Goal: Task Accomplishment & Management: Use online tool/utility

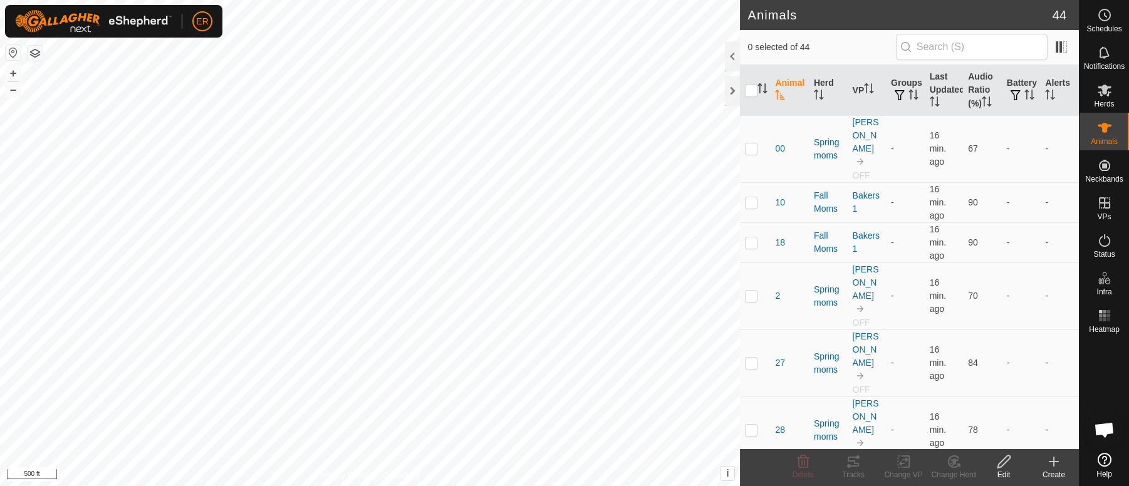
scroll to position [10958, 0]
click at [1100, 89] on icon at bounding box center [1104, 90] width 15 height 15
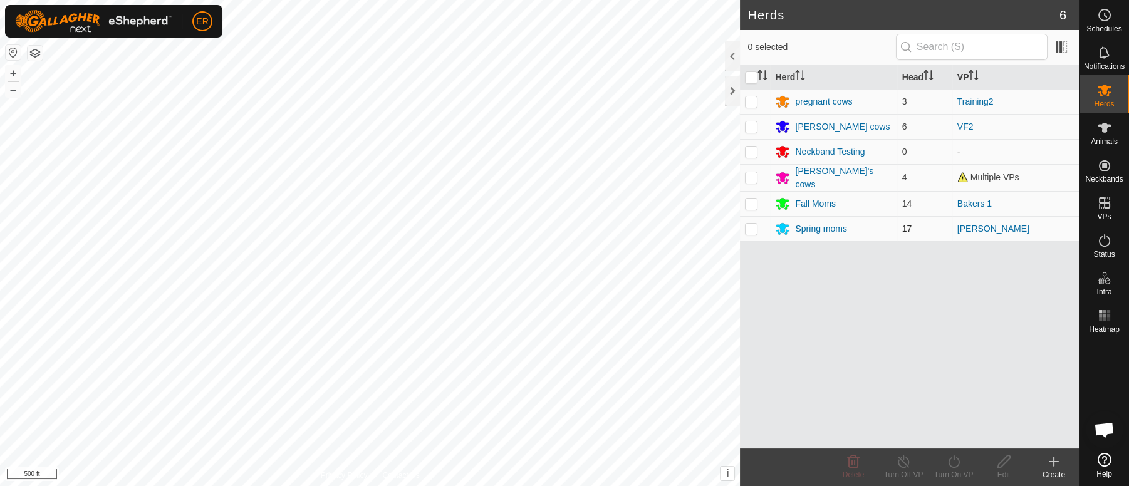
click at [751, 230] on p-checkbox at bounding box center [751, 229] width 13 height 10
checkbox input "true"
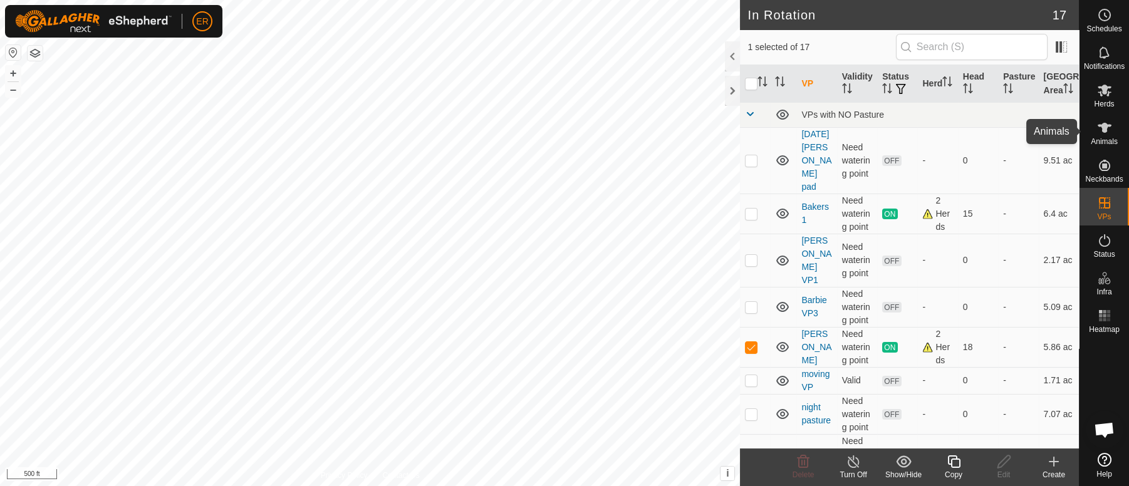
click at [1103, 125] on icon at bounding box center [1104, 128] width 14 height 10
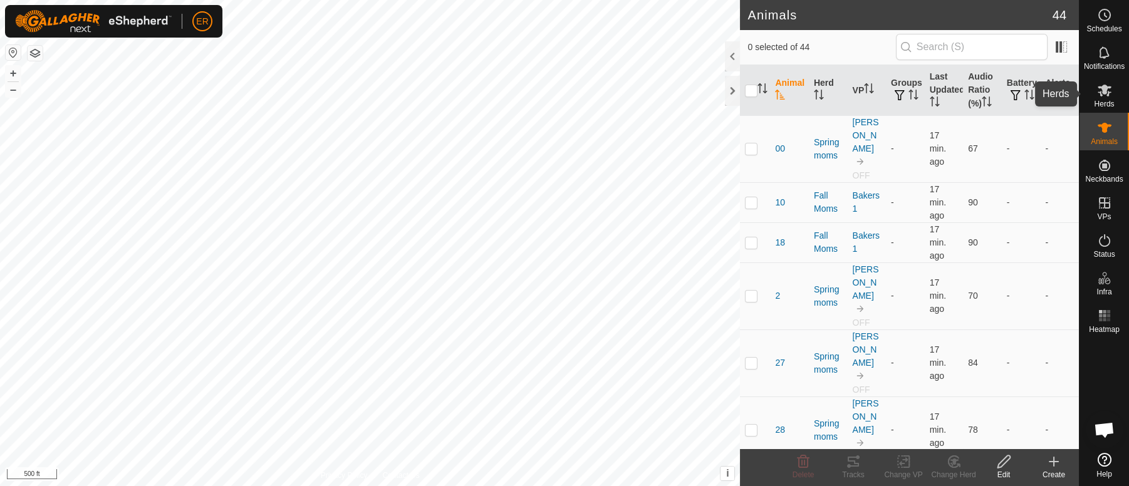
click at [1102, 85] on icon at bounding box center [1104, 91] width 14 height 12
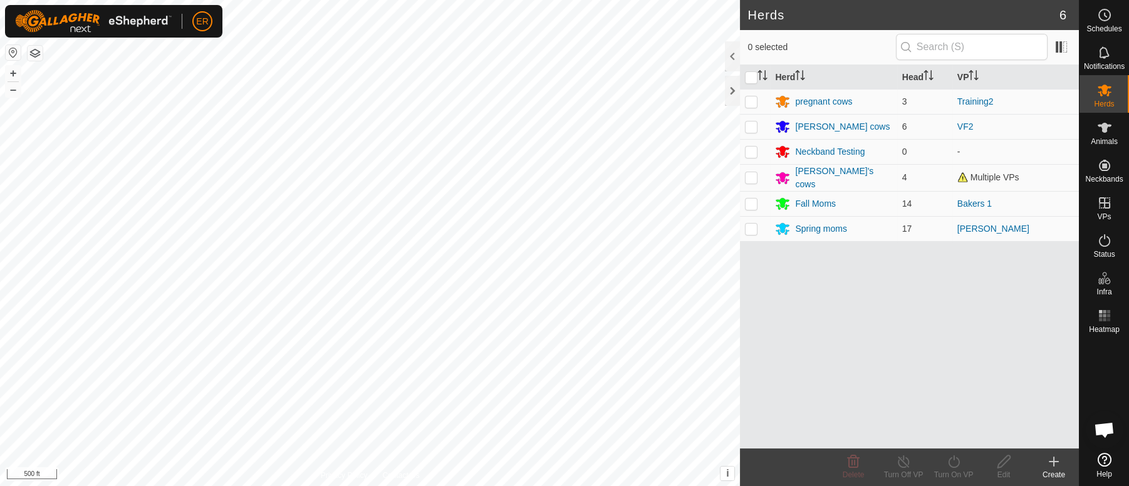
click at [1051, 462] on icon at bounding box center [1053, 462] width 9 height 0
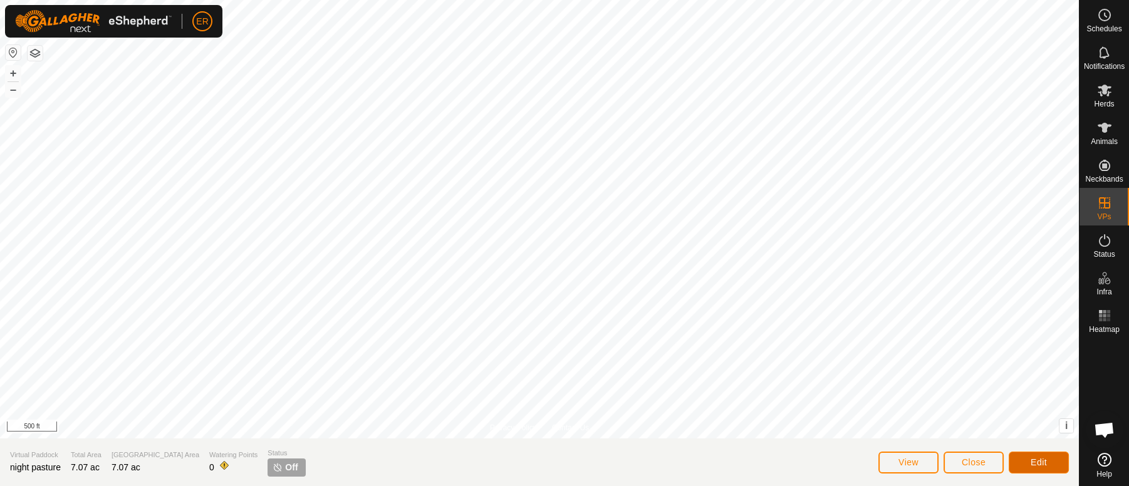
click at [1038, 460] on span "Edit" at bounding box center [1038, 462] width 16 height 10
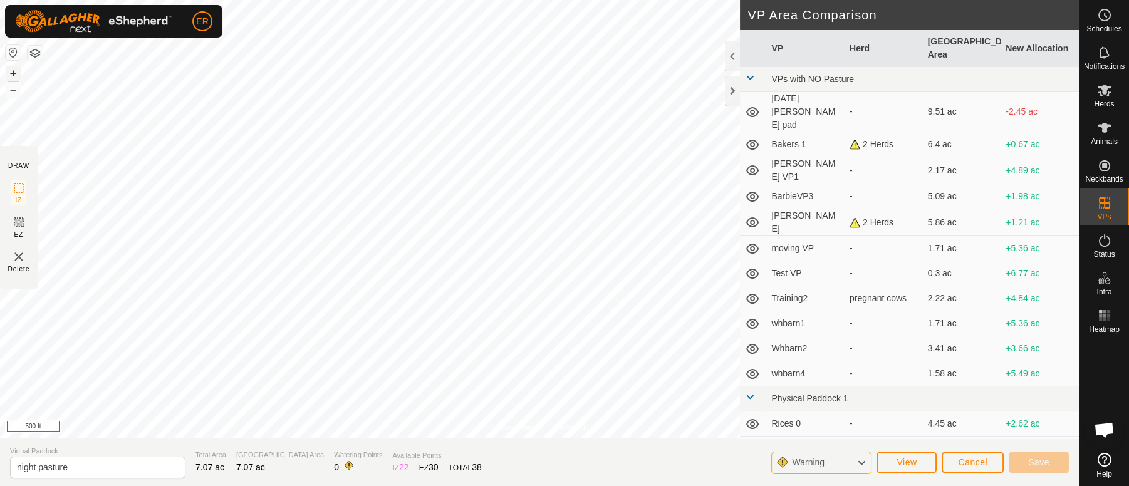
click at [13, 70] on button "+" at bounding box center [13, 73] width 15 height 15
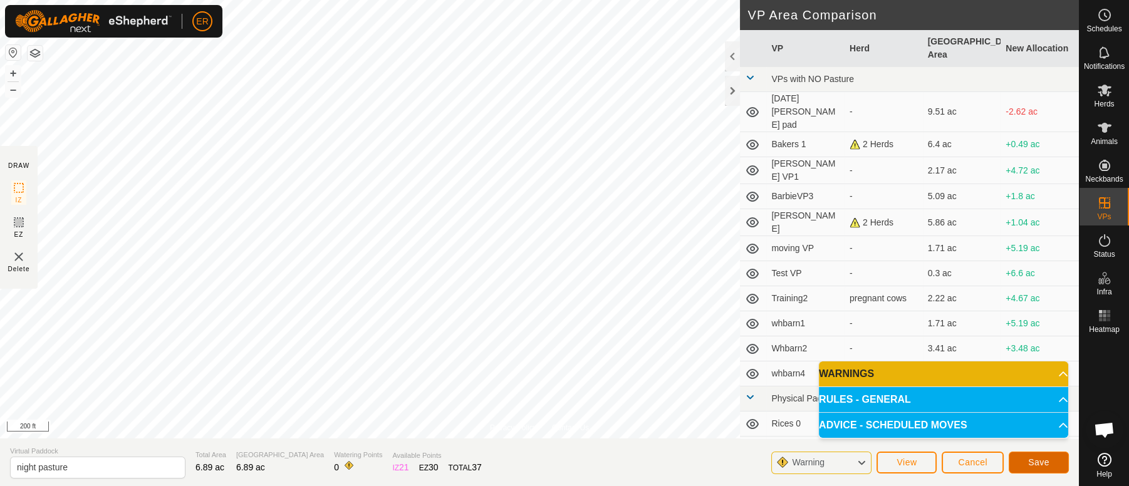
click at [1035, 463] on span "Save" at bounding box center [1038, 462] width 21 height 10
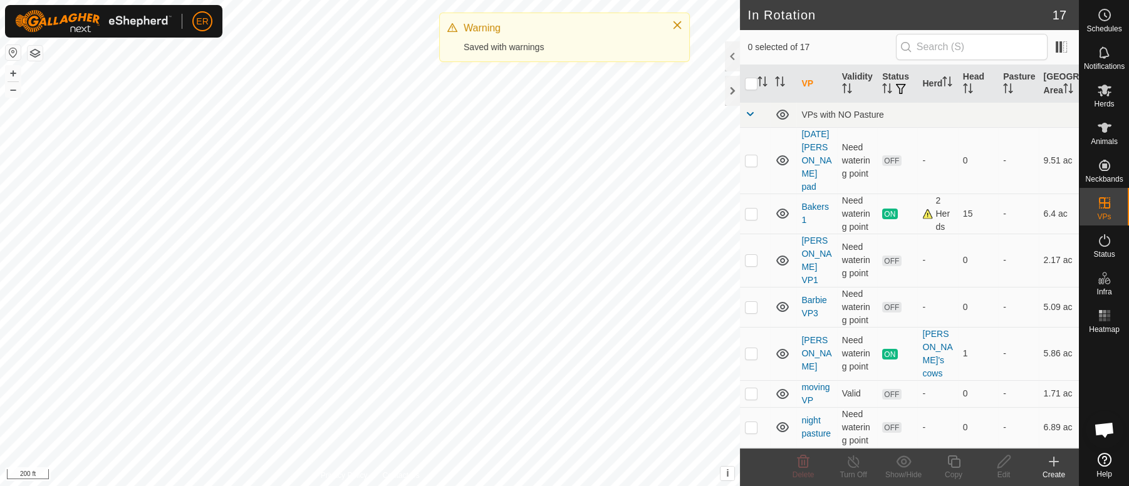
click at [1035, 464] on create-svg-icon at bounding box center [1054, 461] width 50 height 15
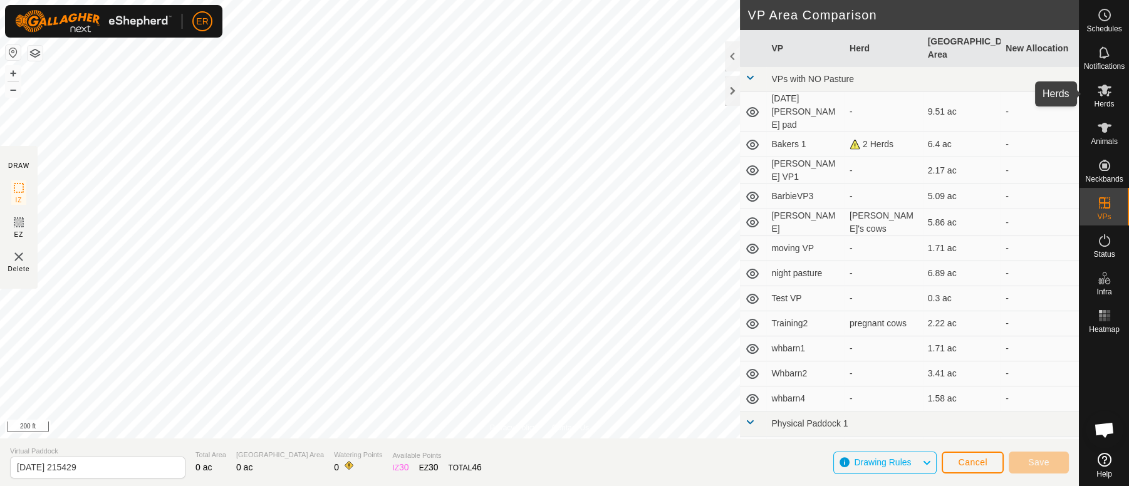
click at [1101, 92] on icon at bounding box center [1104, 91] width 14 height 12
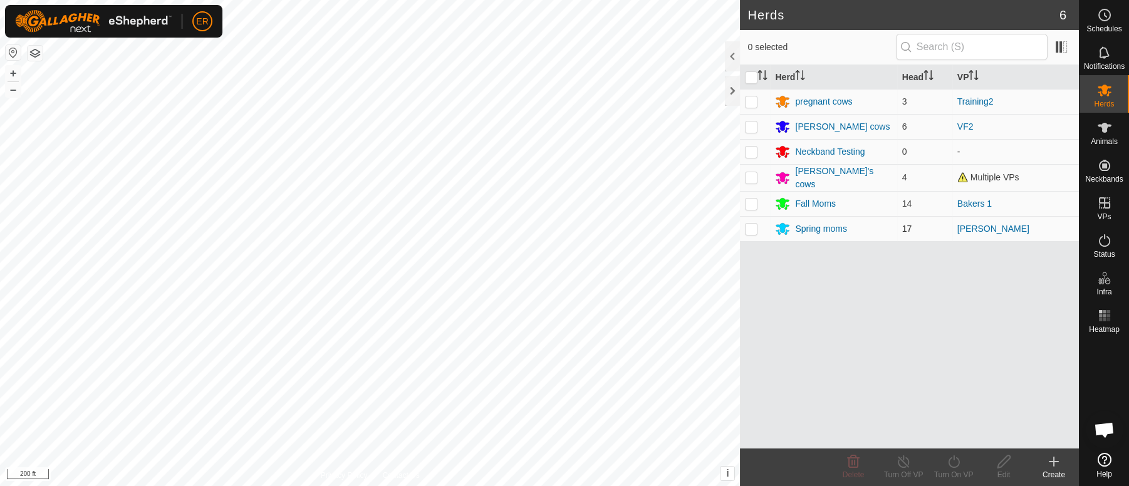
click at [755, 227] on p-checkbox at bounding box center [751, 229] width 13 height 10
checkbox input "true"
click at [954, 462] on icon at bounding box center [954, 461] width 16 height 15
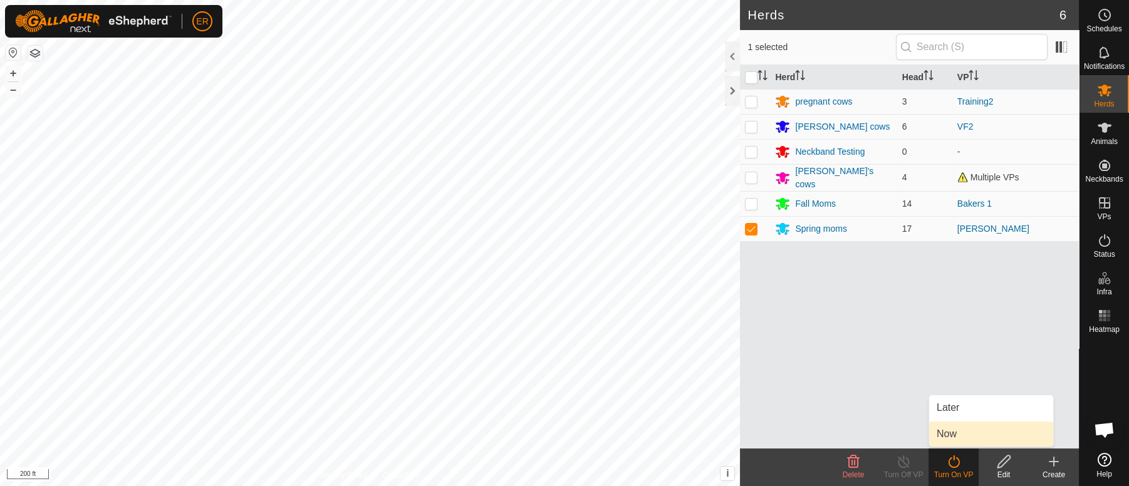
click at [950, 435] on link "Now" at bounding box center [991, 434] width 124 height 25
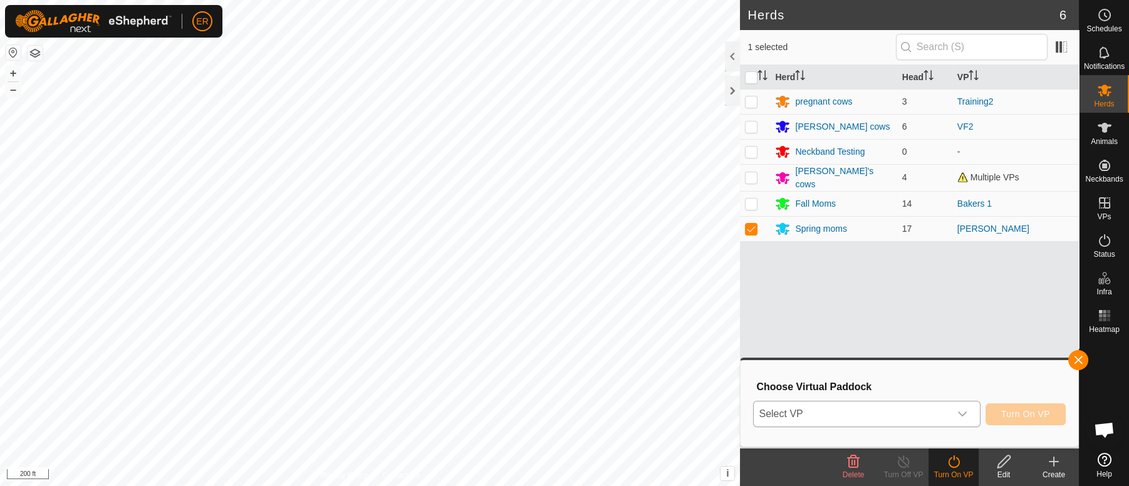
click at [965, 412] on icon "dropdown trigger" at bounding box center [962, 414] width 9 height 5
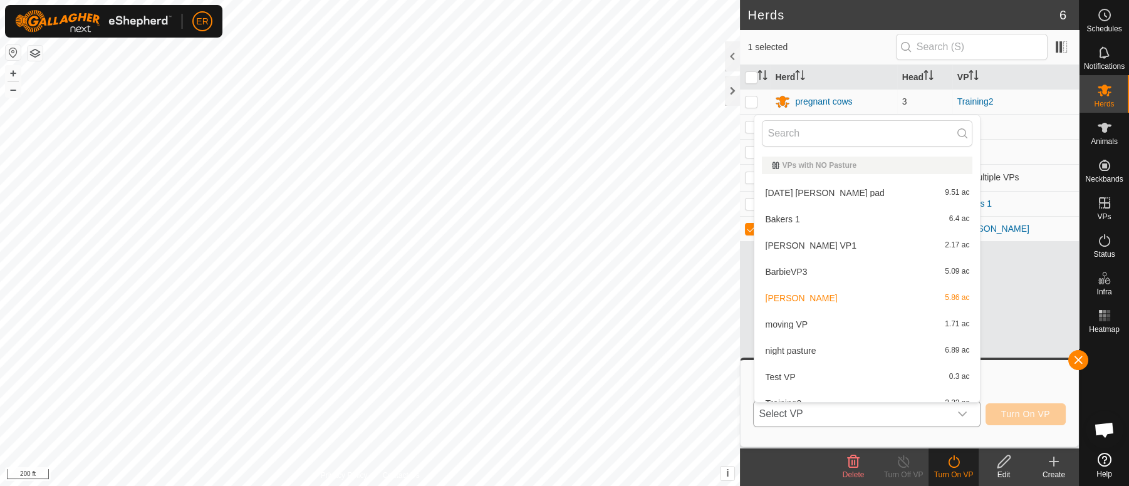
scroll to position [13, 0]
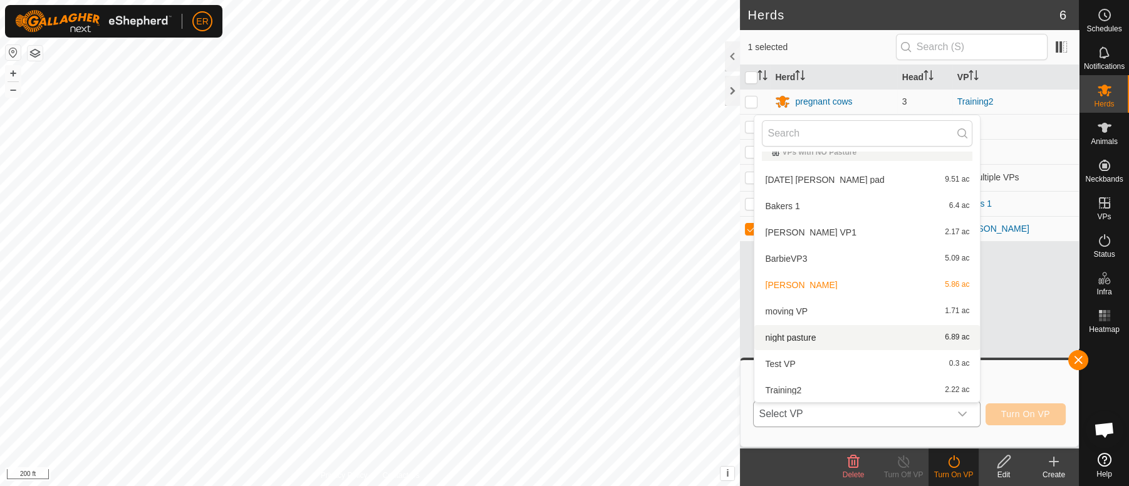
click at [782, 341] on li "night pasture 6.89 ac" at bounding box center [866, 337] width 225 height 25
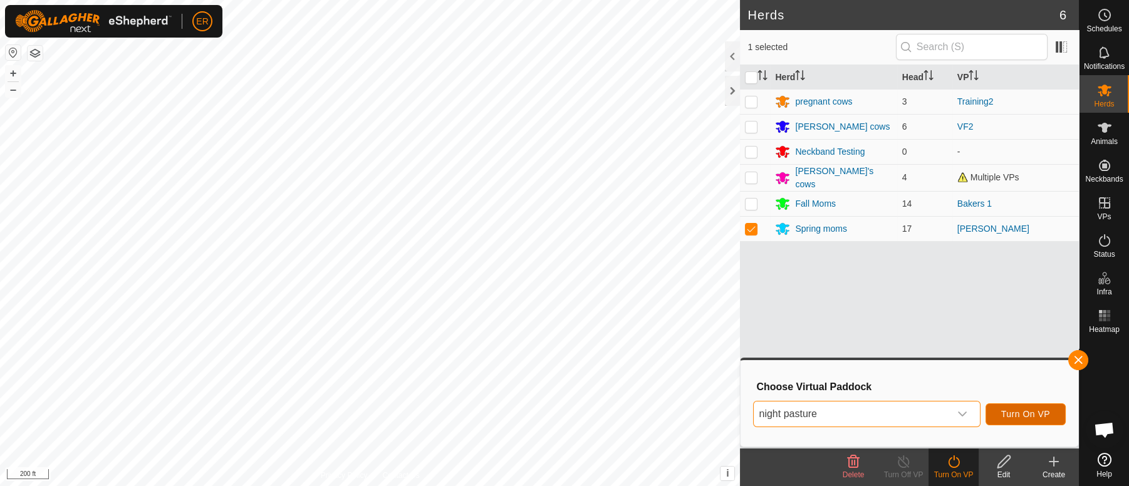
click at [1011, 411] on span "Turn On VP" at bounding box center [1025, 414] width 49 height 10
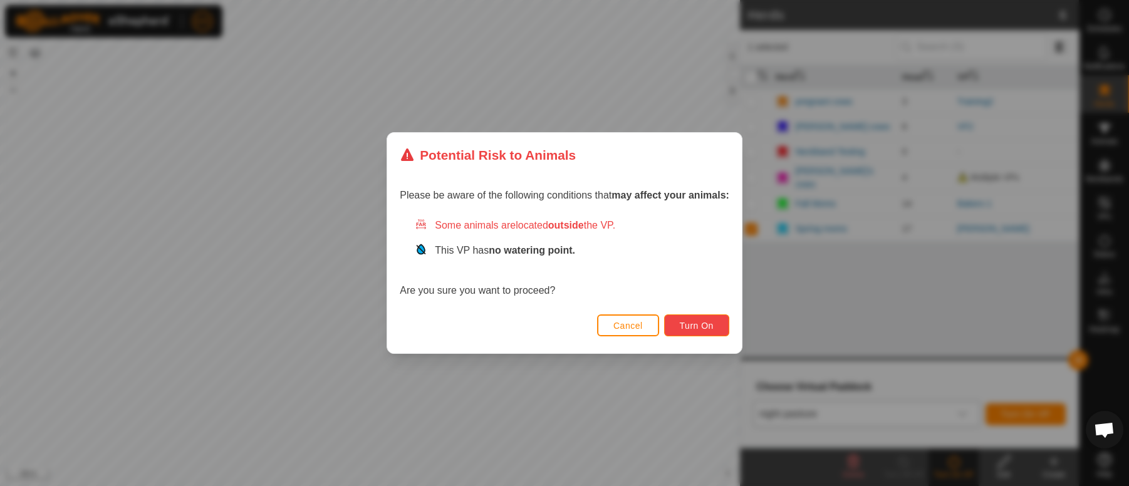
click at [707, 321] on span "Turn On" at bounding box center [697, 326] width 34 height 10
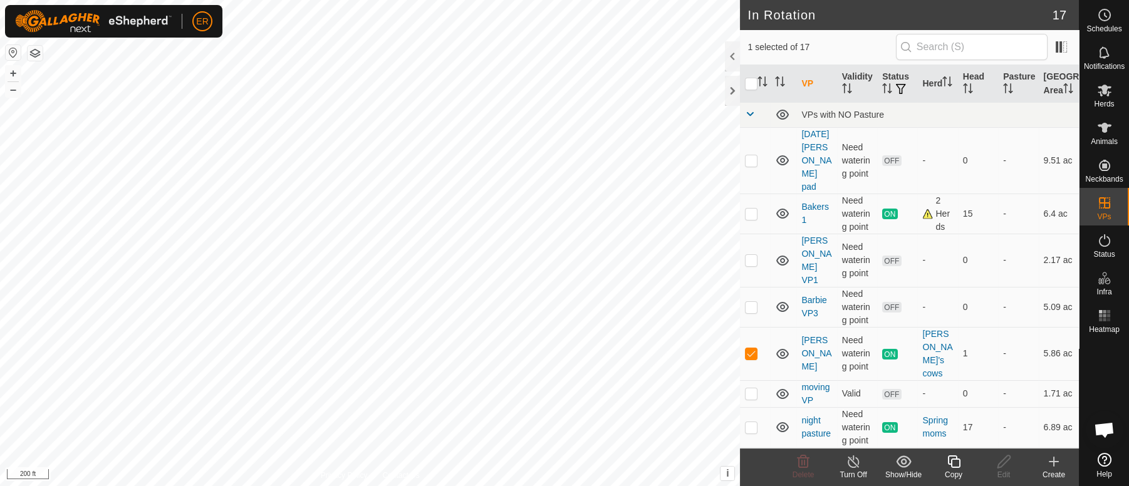
click at [851, 462] on icon at bounding box center [854, 461] width 16 height 15
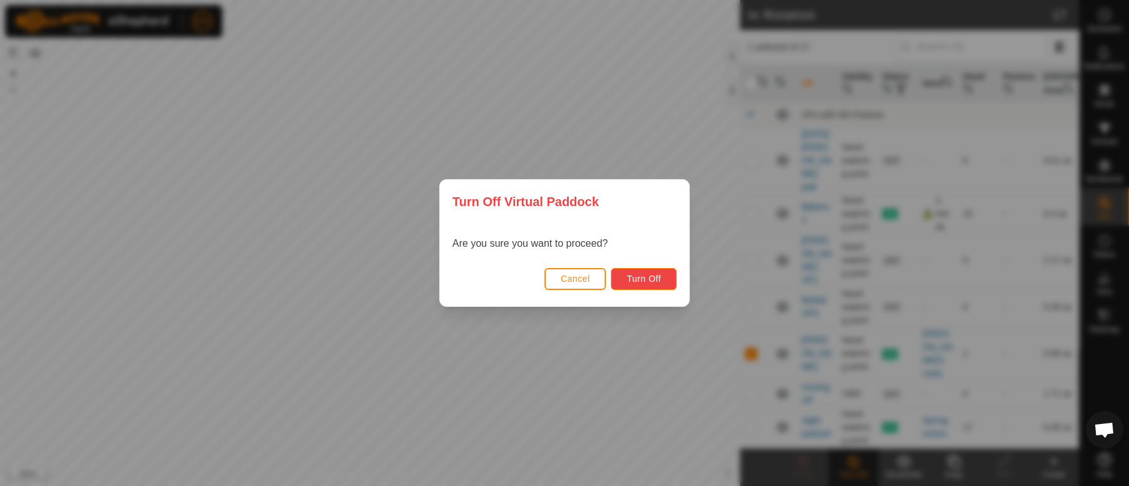
click at [651, 281] on span "Turn Off" at bounding box center [643, 279] width 34 height 10
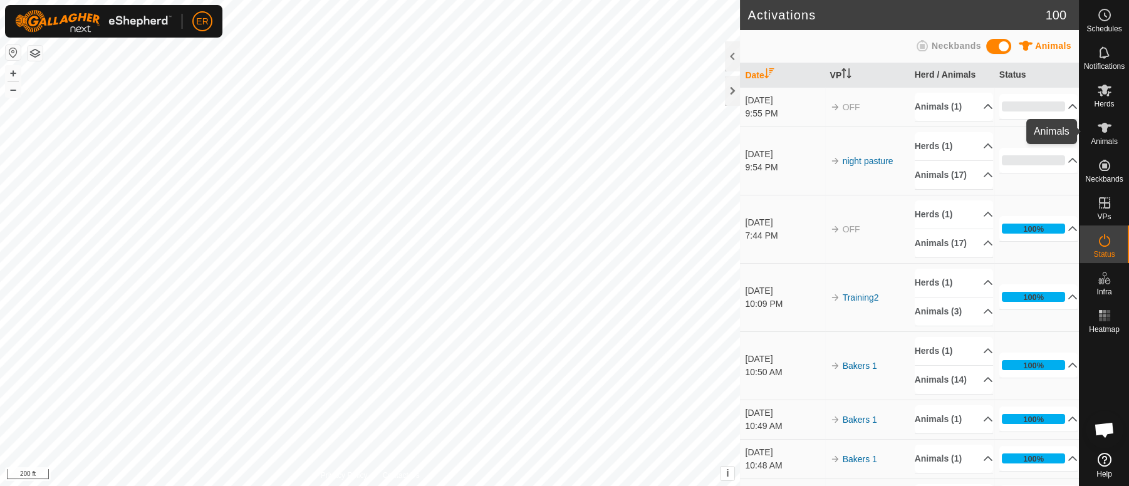
click at [1102, 128] on icon at bounding box center [1104, 128] width 14 height 10
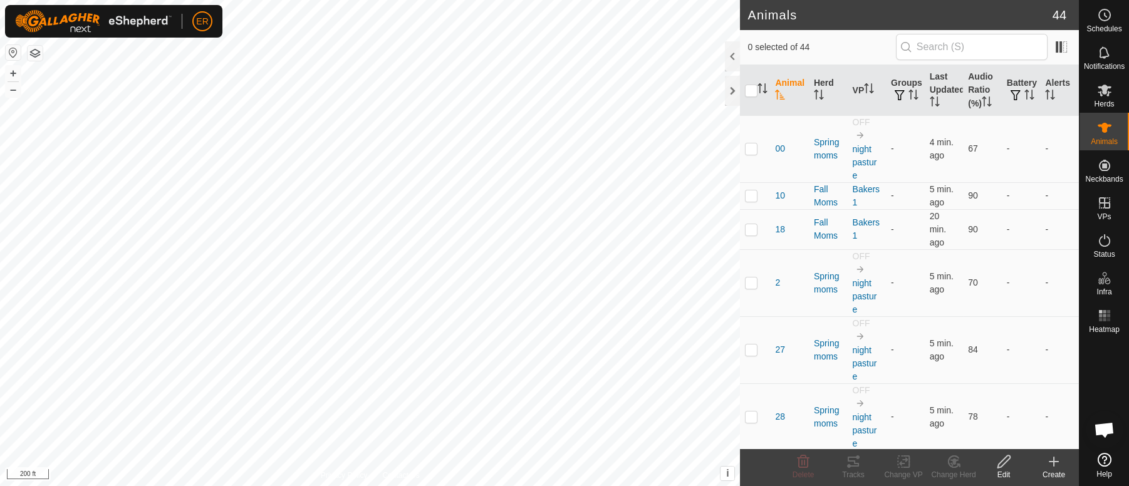
scroll to position [10958, 0]
click at [201, 18] on span "ER" at bounding box center [202, 21] width 12 height 13
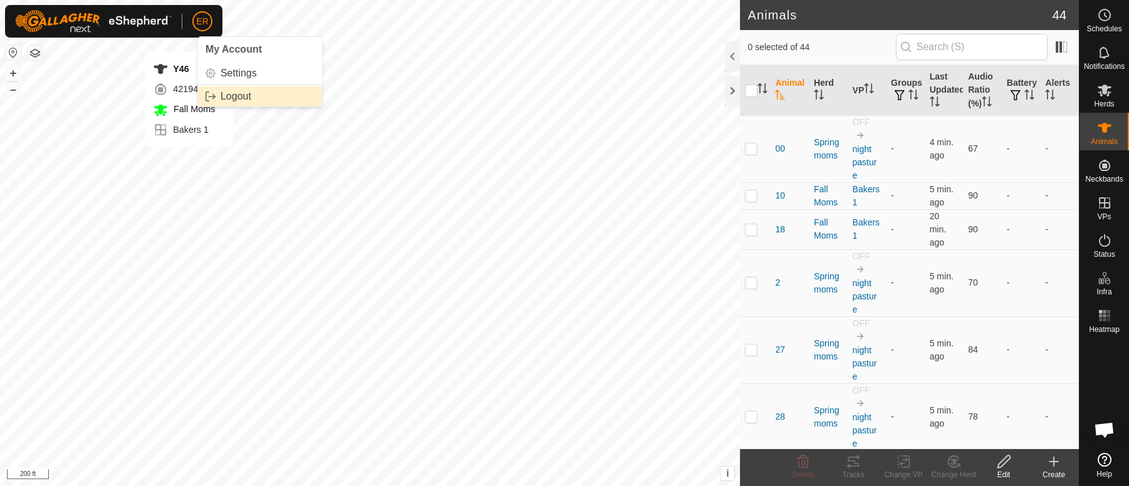
click at [236, 98] on link "Logout" at bounding box center [260, 96] width 124 height 20
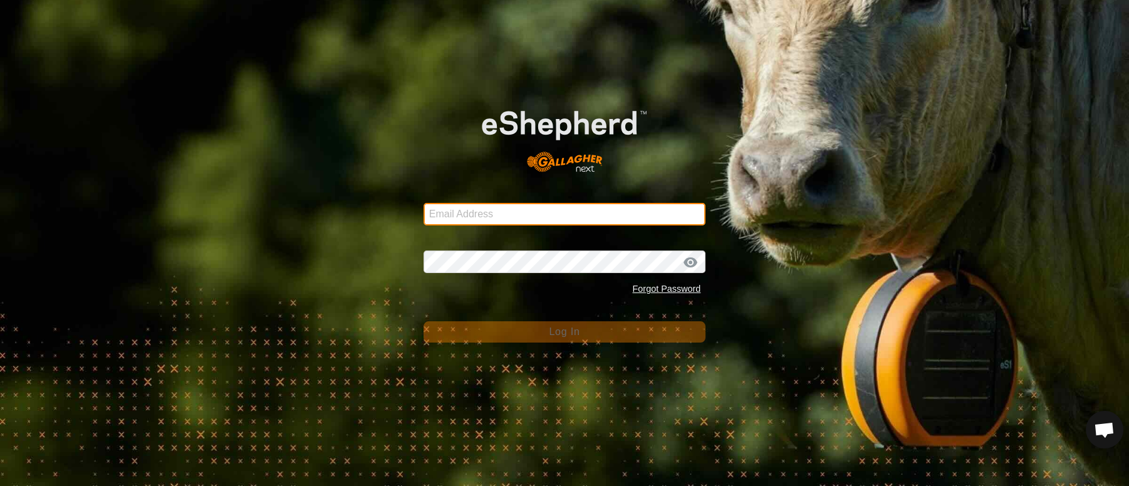
click at [476, 214] on input "Email Address" at bounding box center [564, 214] width 282 height 23
type input "eleanor.renaud@gmail.com"
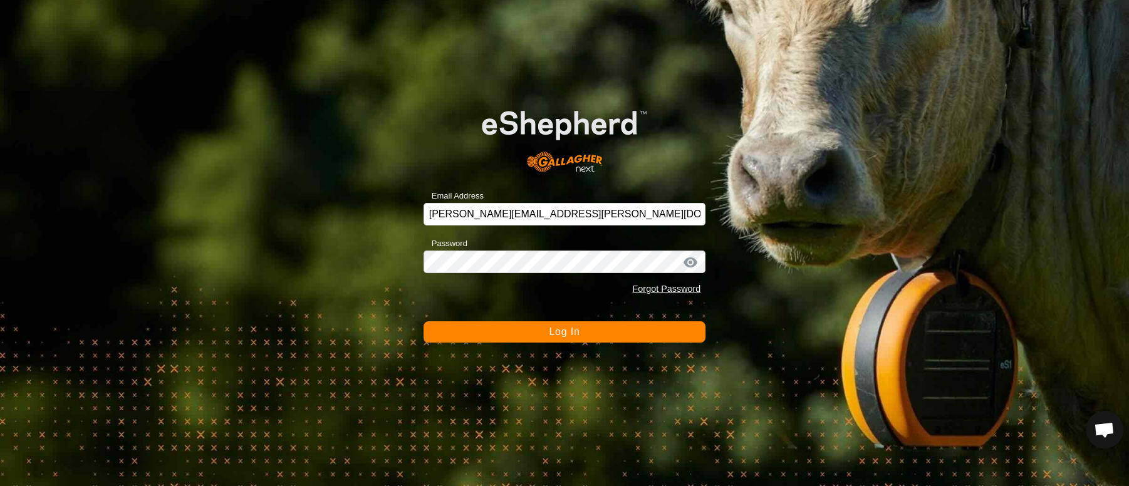
click at [564, 331] on span "Log In" at bounding box center [564, 331] width 31 height 11
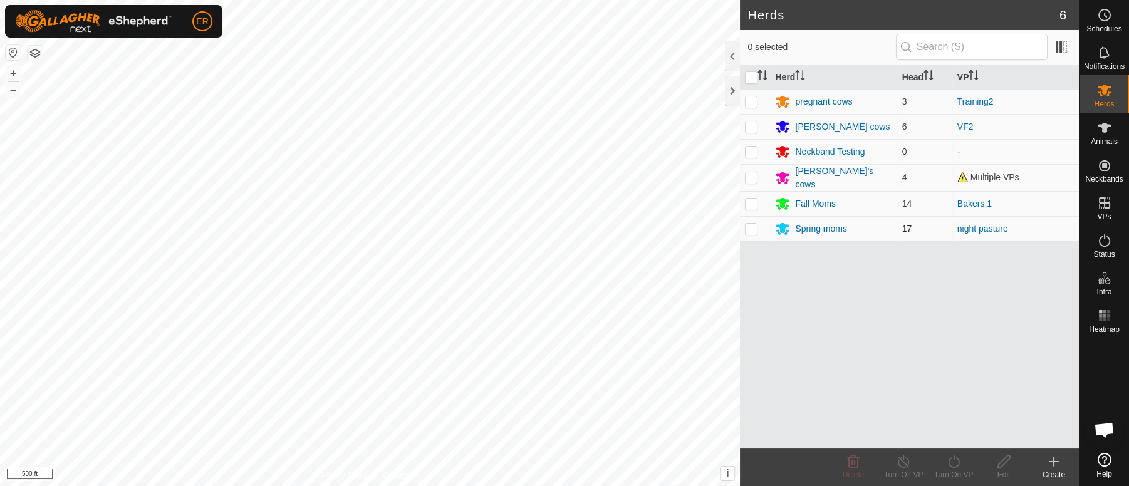
click at [754, 229] on p-checkbox at bounding box center [751, 229] width 13 height 10
checkbox input "true"
click at [903, 462] on line at bounding box center [903, 462] width 10 height 10
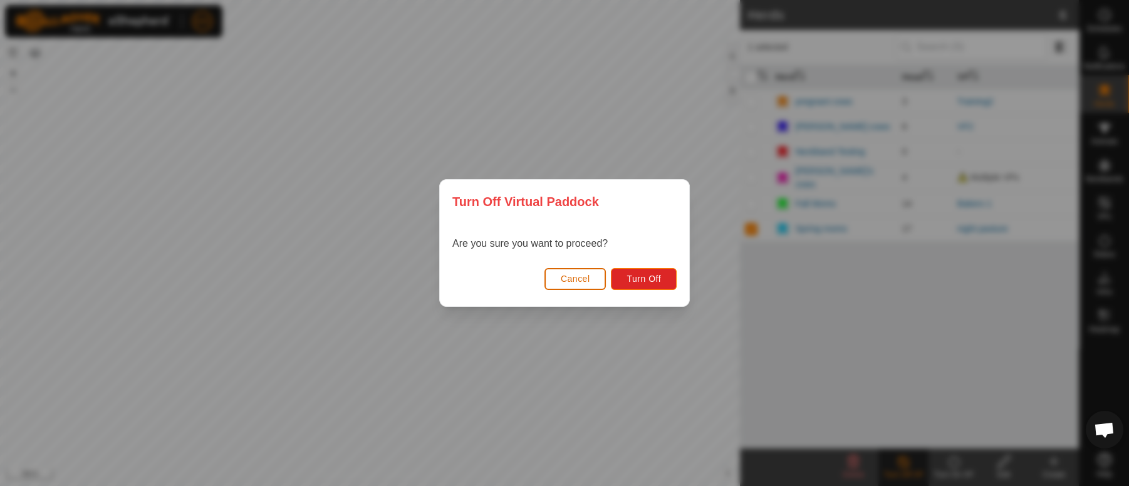
drag, startPoint x: 658, startPoint y: 395, endPoint x: 576, endPoint y: 270, distance: 149.4
click at [576, 270] on button "Cancel" at bounding box center [575, 279] width 62 height 22
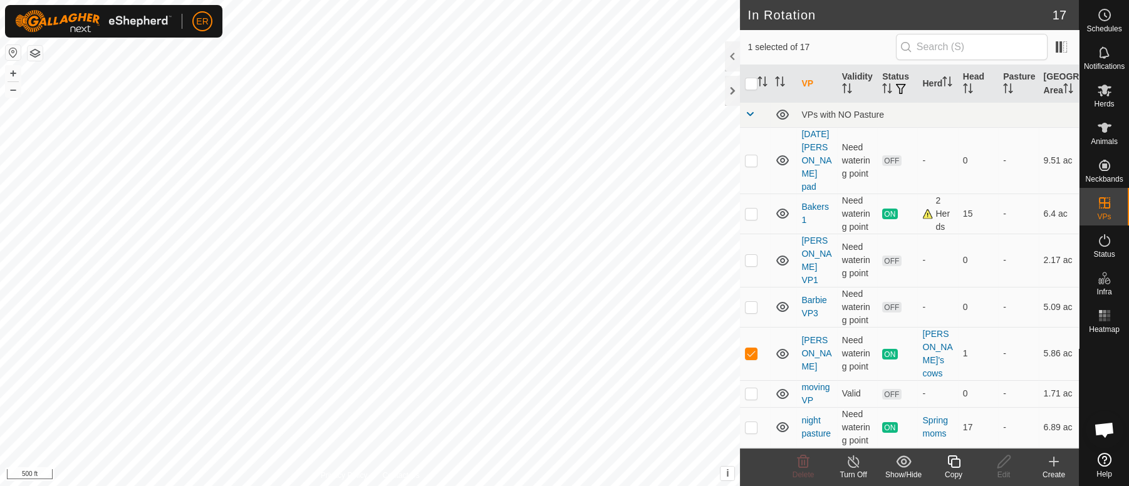
click at [854, 462] on icon at bounding box center [854, 461] width 16 height 15
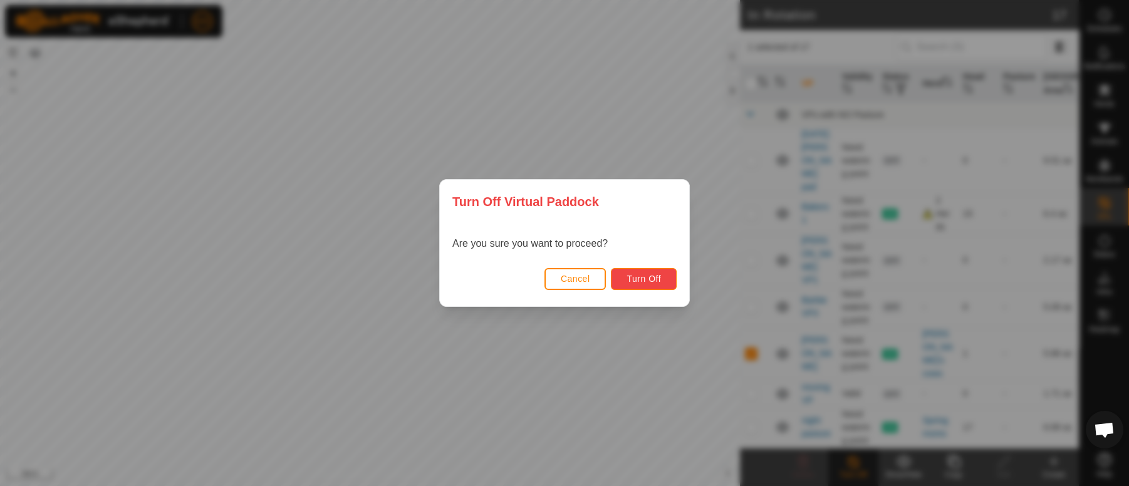
click at [651, 282] on span "Turn Off" at bounding box center [643, 279] width 34 height 10
